Goal: Find specific page/section: Find specific page/section

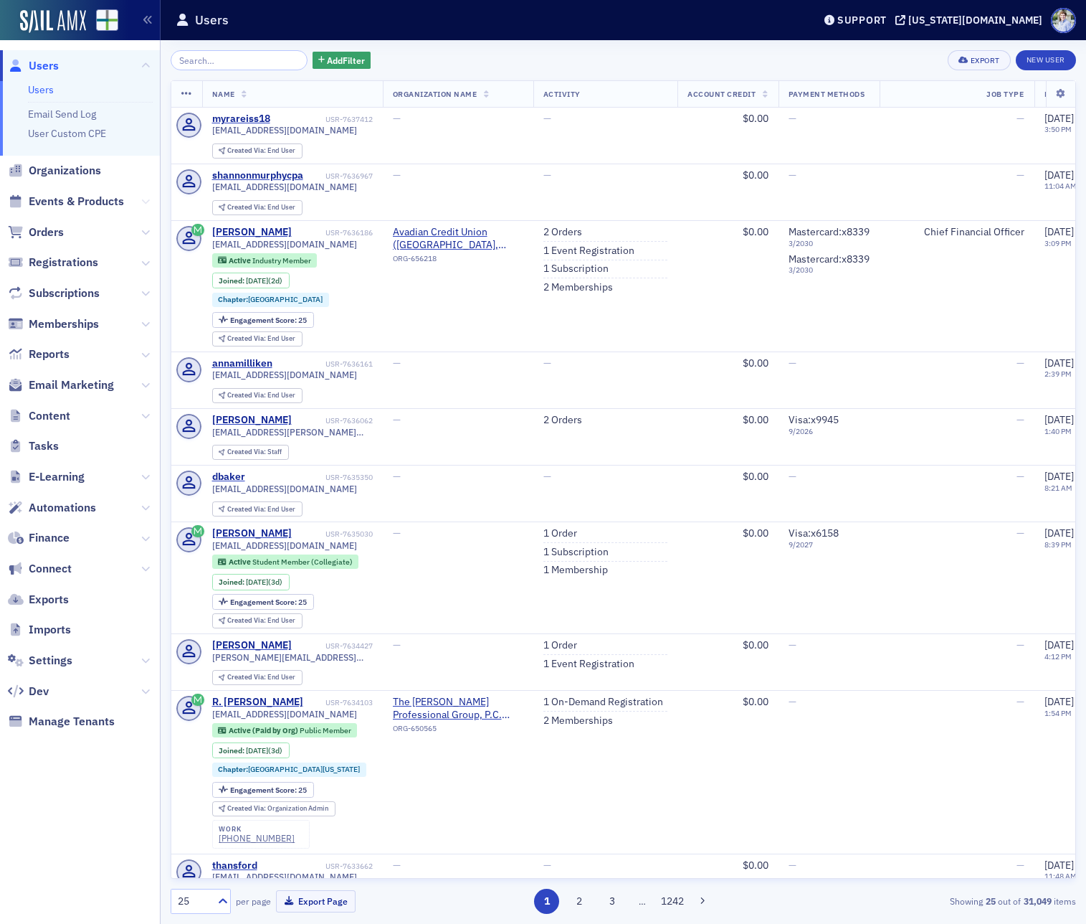
click at [146, 196] on button at bounding box center [145, 202] width 9 height 16
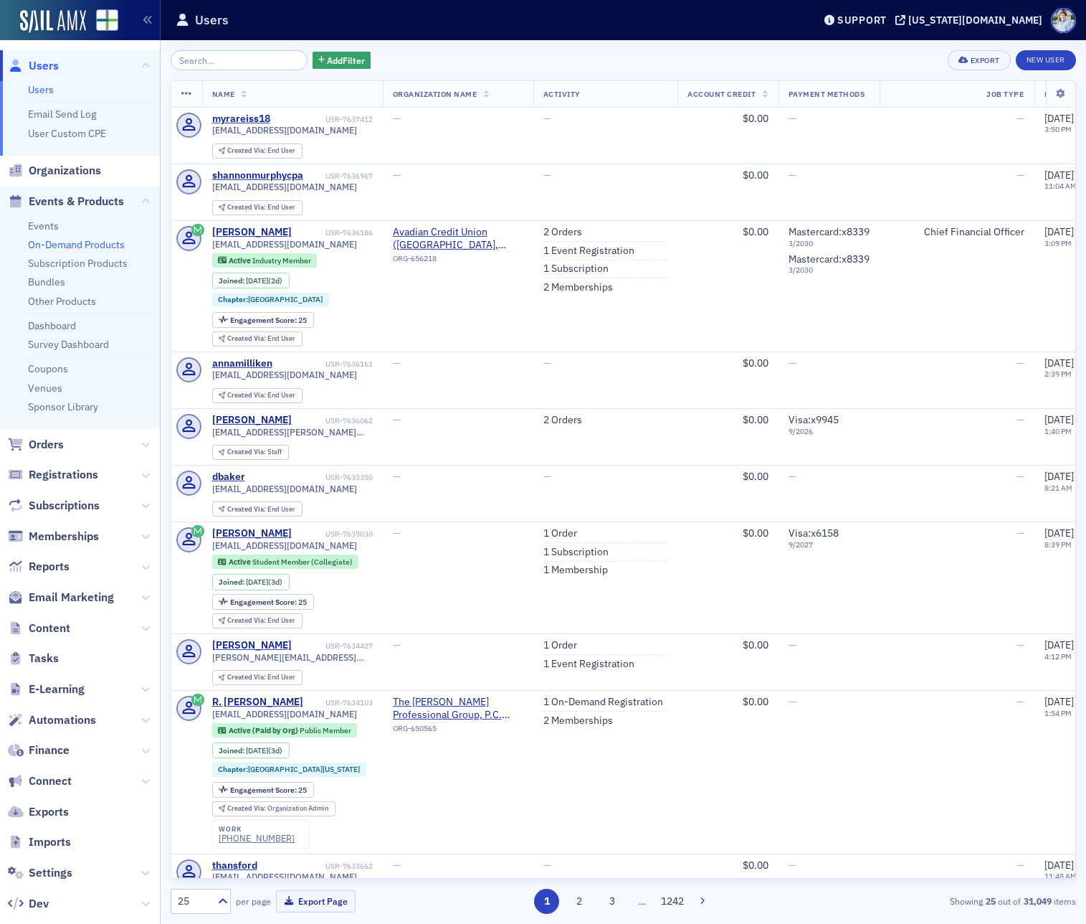
click at [85, 242] on link "On-Demand Products" at bounding box center [76, 244] width 97 height 13
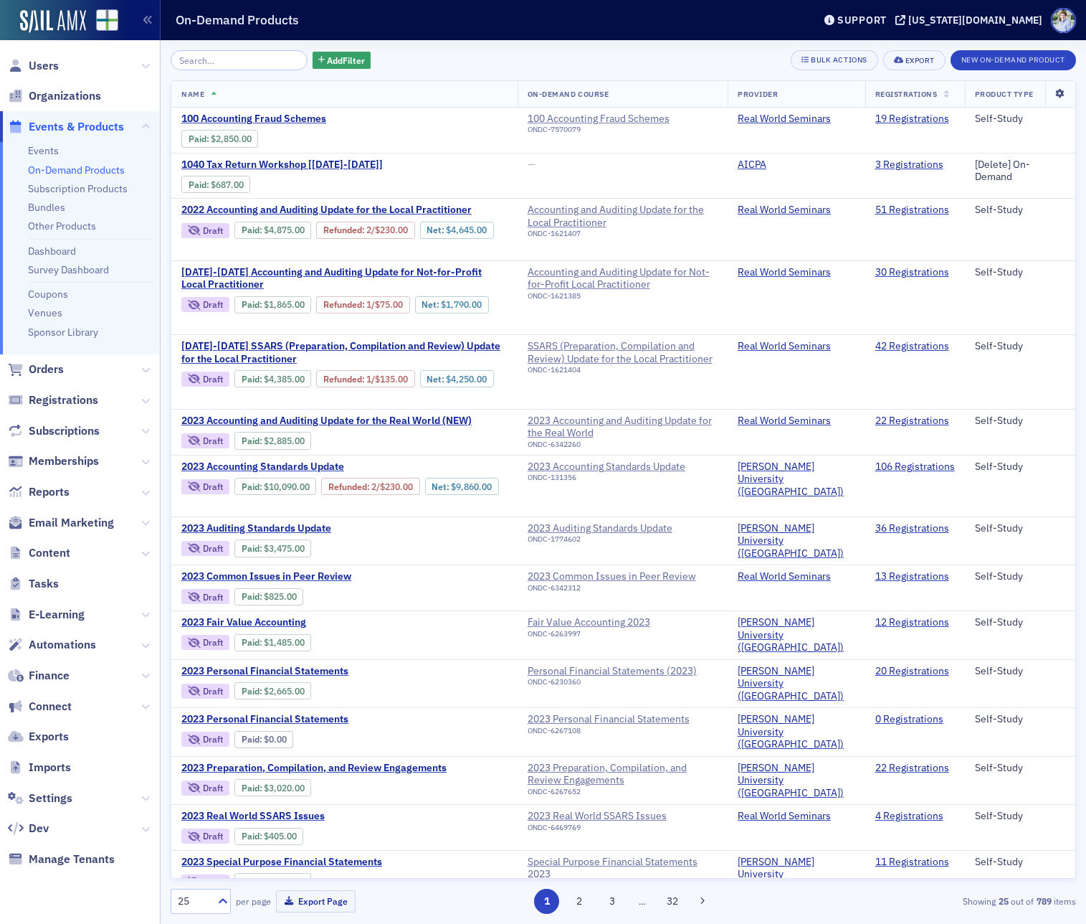
click at [1054, 92] on icon at bounding box center [1059, 94] width 29 height 9
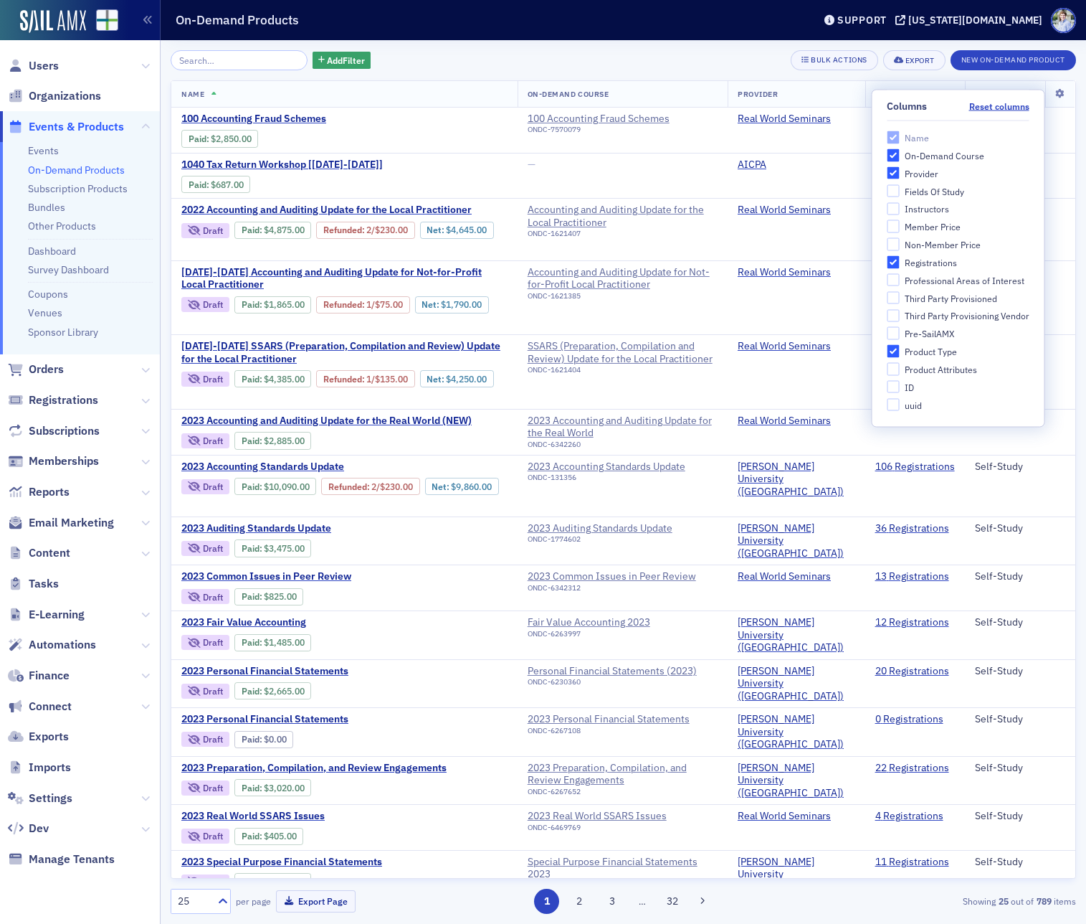
click at [932, 208] on div "Instructors" at bounding box center [927, 209] width 44 height 12
click at [900, 208] on input "Instructors" at bounding box center [893, 208] width 13 height 13
checkbox input "true"
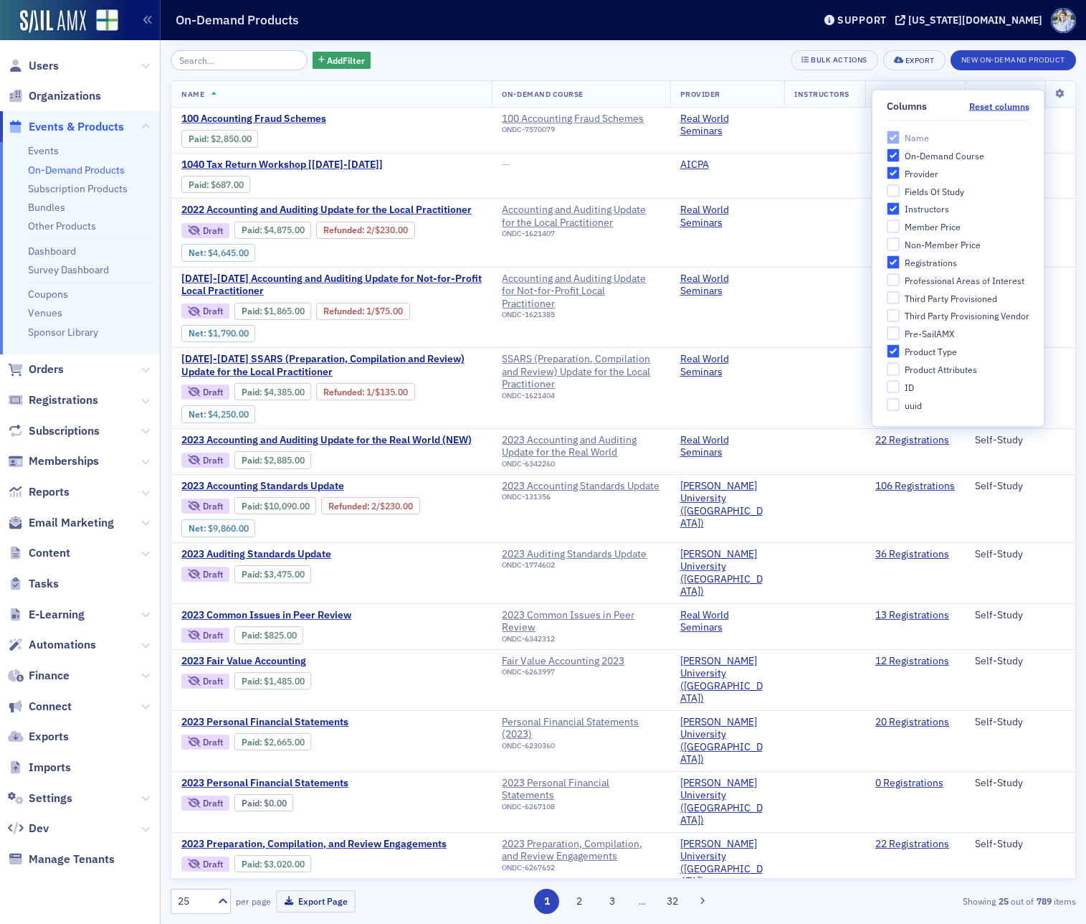
click at [686, 24] on div "On-Demand Products" at bounding box center [484, 19] width 616 height 27
